Goal: Transaction & Acquisition: Download file/media

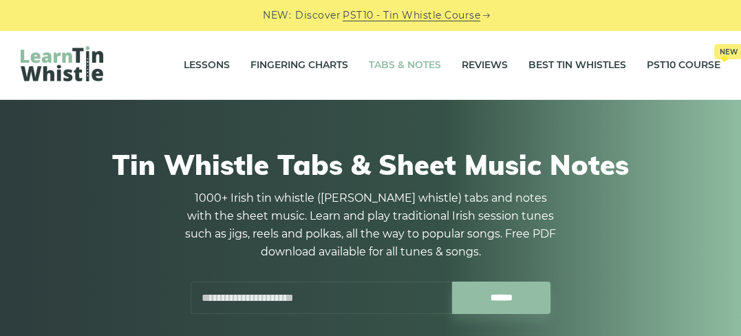
click at [415, 64] on link "Tabs & Notes" at bounding box center [405, 65] width 72 height 34
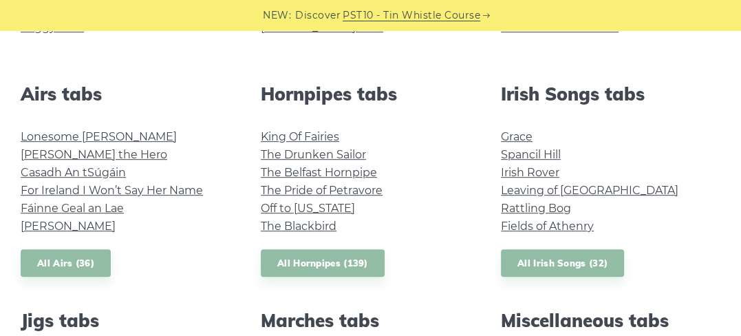
scroll to position [514, 0]
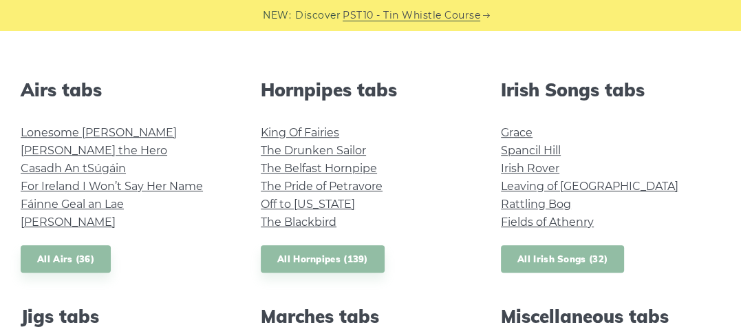
click at [577, 257] on link "All Irish Songs (32)" at bounding box center [562, 259] width 123 height 28
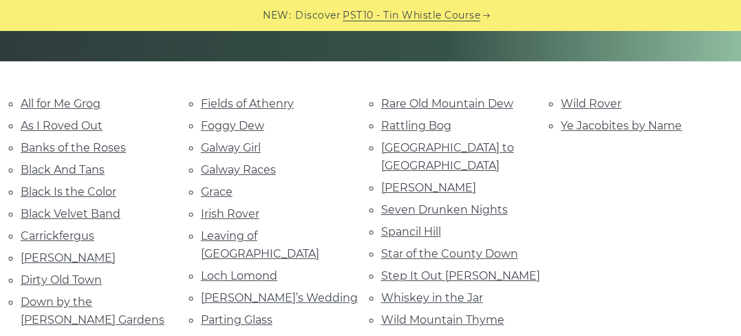
scroll to position [310, 0]
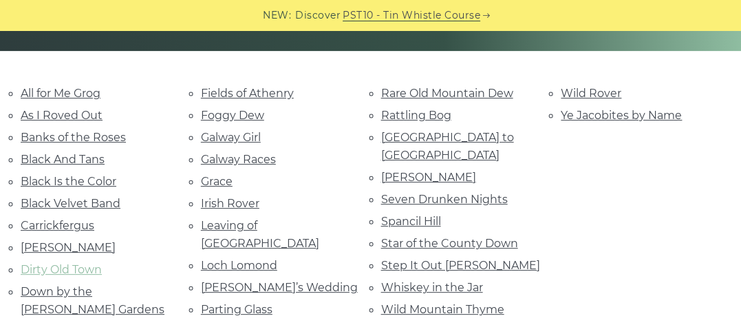
click at [50, 265] on link "Dirty Old Town" at bounding box center [61, 269] width 81 height 13
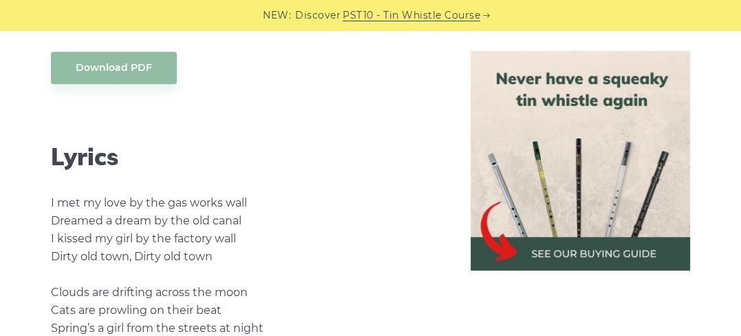
scroll to position [646, 0]
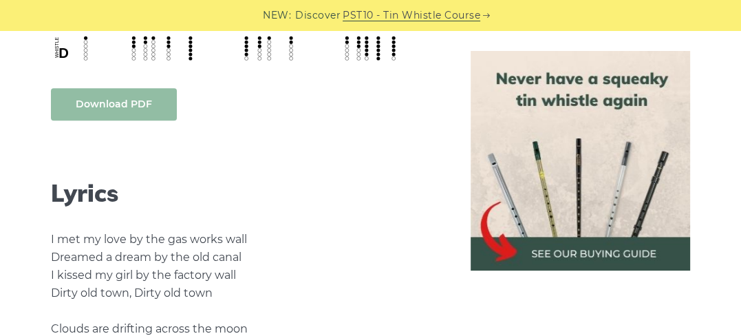
click at [122, 102] on link "Download PDF" at bounding box center [114, 104] width 126 height 32
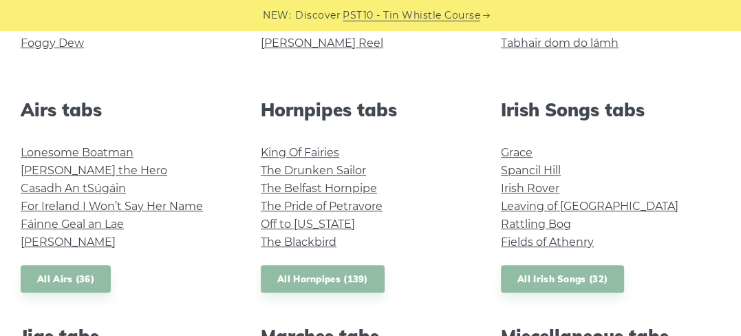
scroll to position [545, 0]
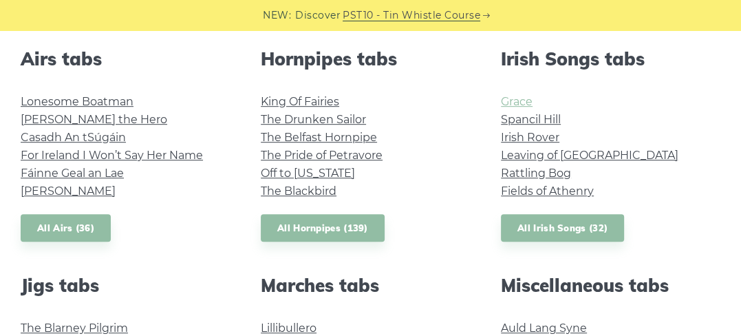
click at [523, 102] on link "Grace" at bounding box center [517, 101] width 32 height 13
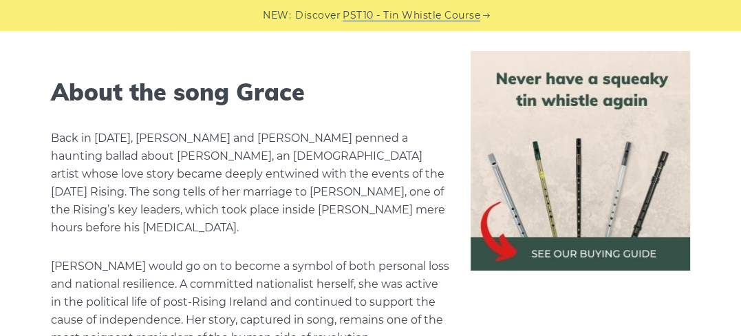
scroll to position [1969, 0]
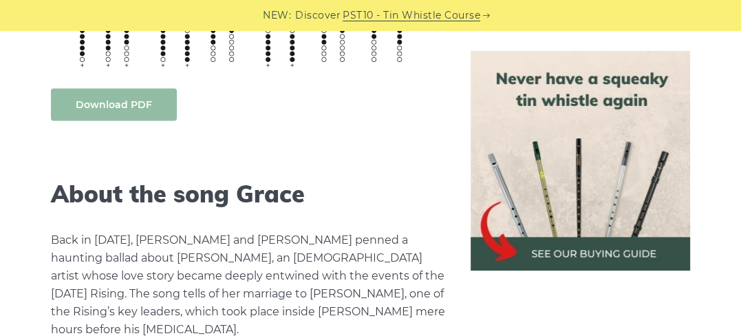
click at [101, 100] on link "Download PDF" at bounding box center [114, 105] width 126 height 32
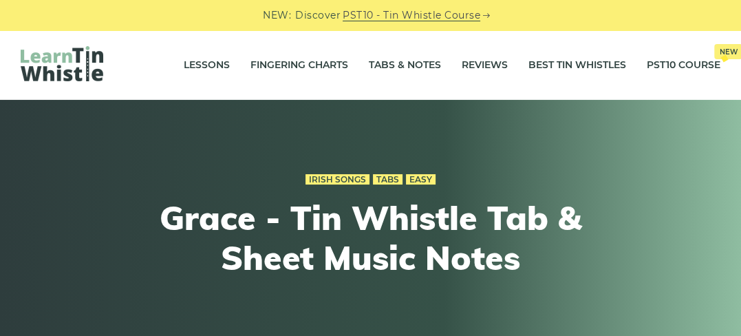
scroll to position [28, 0]
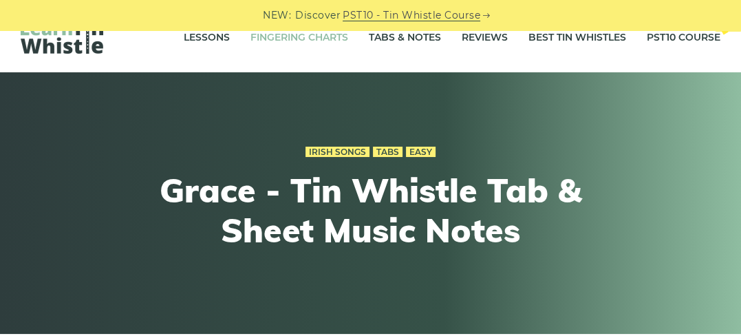
click at [294, 34] on link "Fingering Charts" at bounding box center [299, 38] width 98 height 34
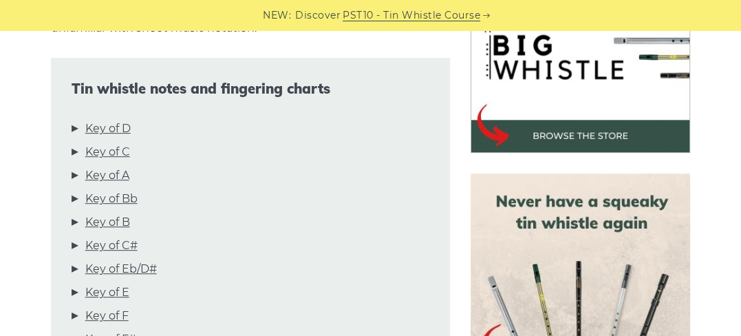
scroll to position [536, 0]
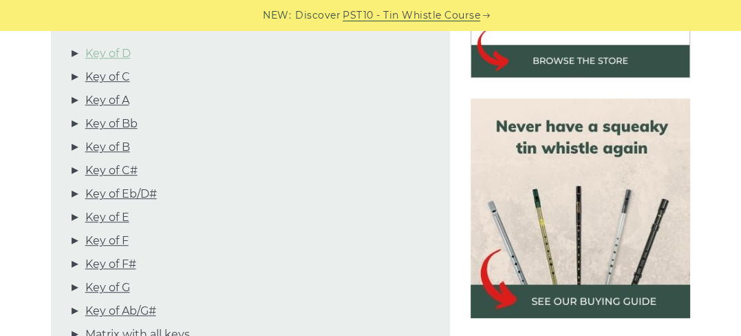
click at [102, 57] on link "Key of D" at bounding box center [107, 54] width 45 height 18
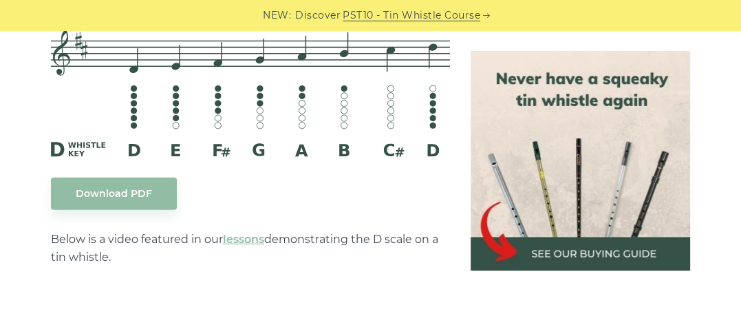
scroll to position [2294, 0]
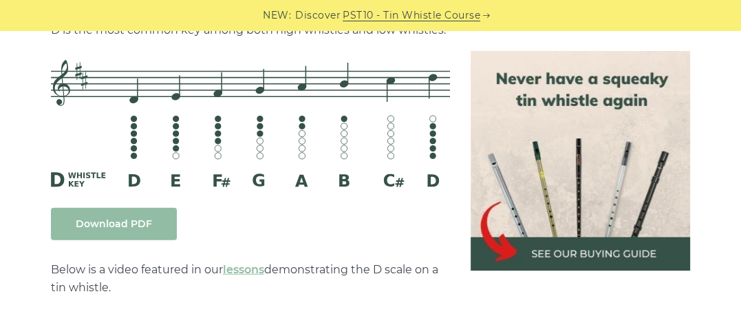
click at [131, 237] on link "Download PDF" at bounding box center [114, 224] width 126 height 32
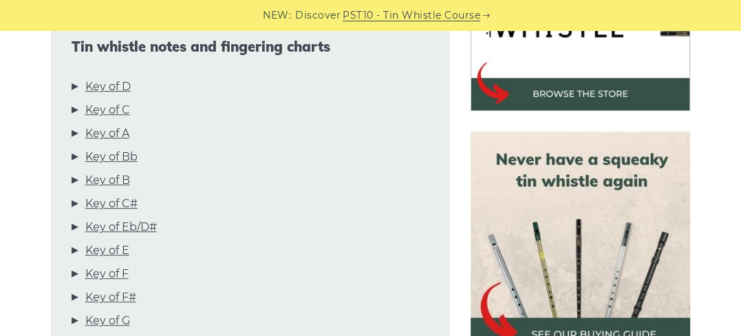
scroll to position [0, 0]
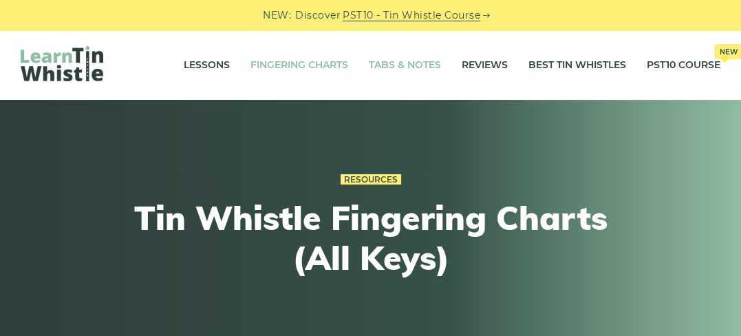
click at [389, 64] on link "Tabs & Notes" at bounding box center [405, 65] width 72 height 34
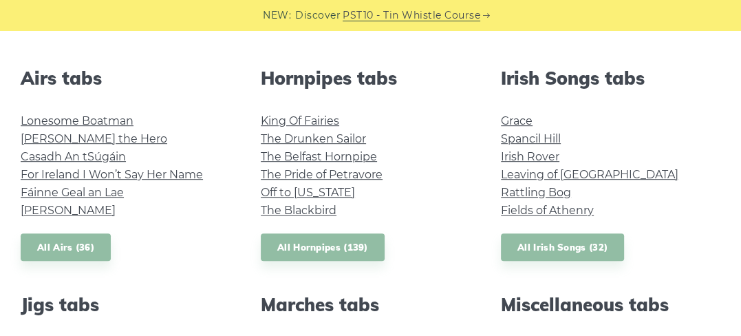
scroll to position [546, 0]
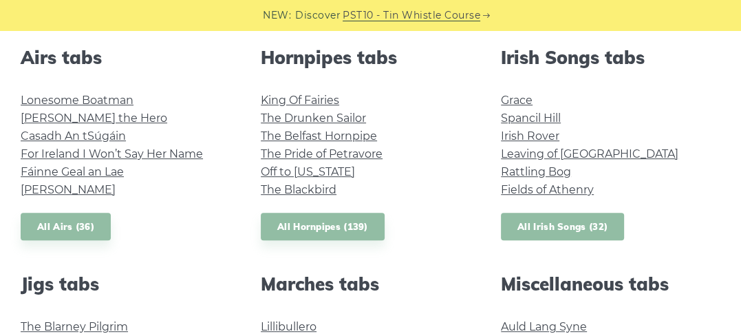
click at [553, 223] on link "All Irish Songs (32)" at bounding box center [562, 226] width 123 height 28
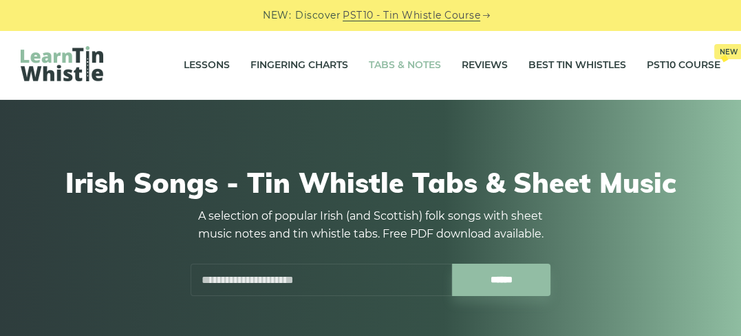
click at [403, 61] on link "Tabs & Notes" at bounding box center [405, 65] width 72 height 34
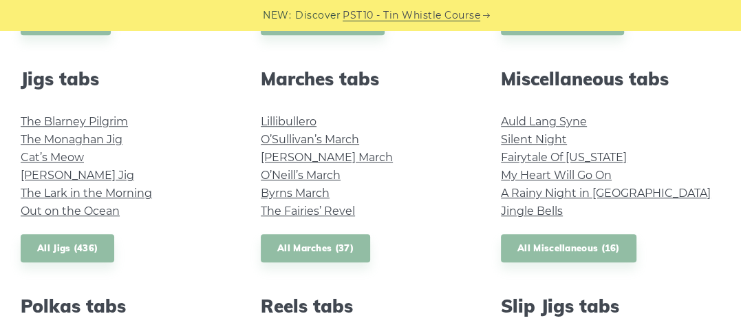
scroll to position [783, 0]
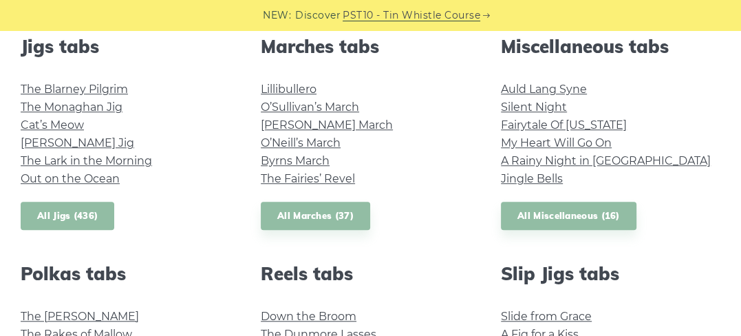
click at [52, 221] on link "All Jigs (436)" at bounding box center [68, 215] width 94 height 28
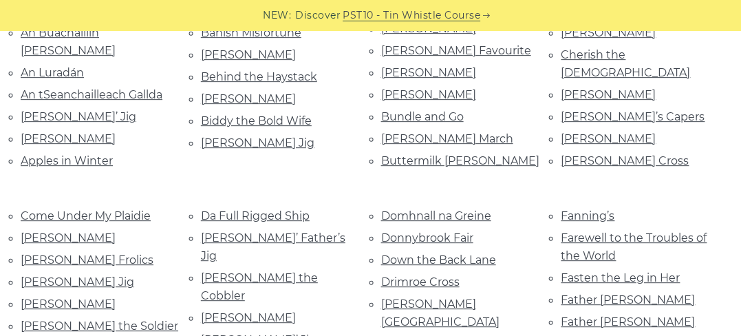
scroll to position [466, 0]
